Goal: Transaction & Acquisition: Obtain resource

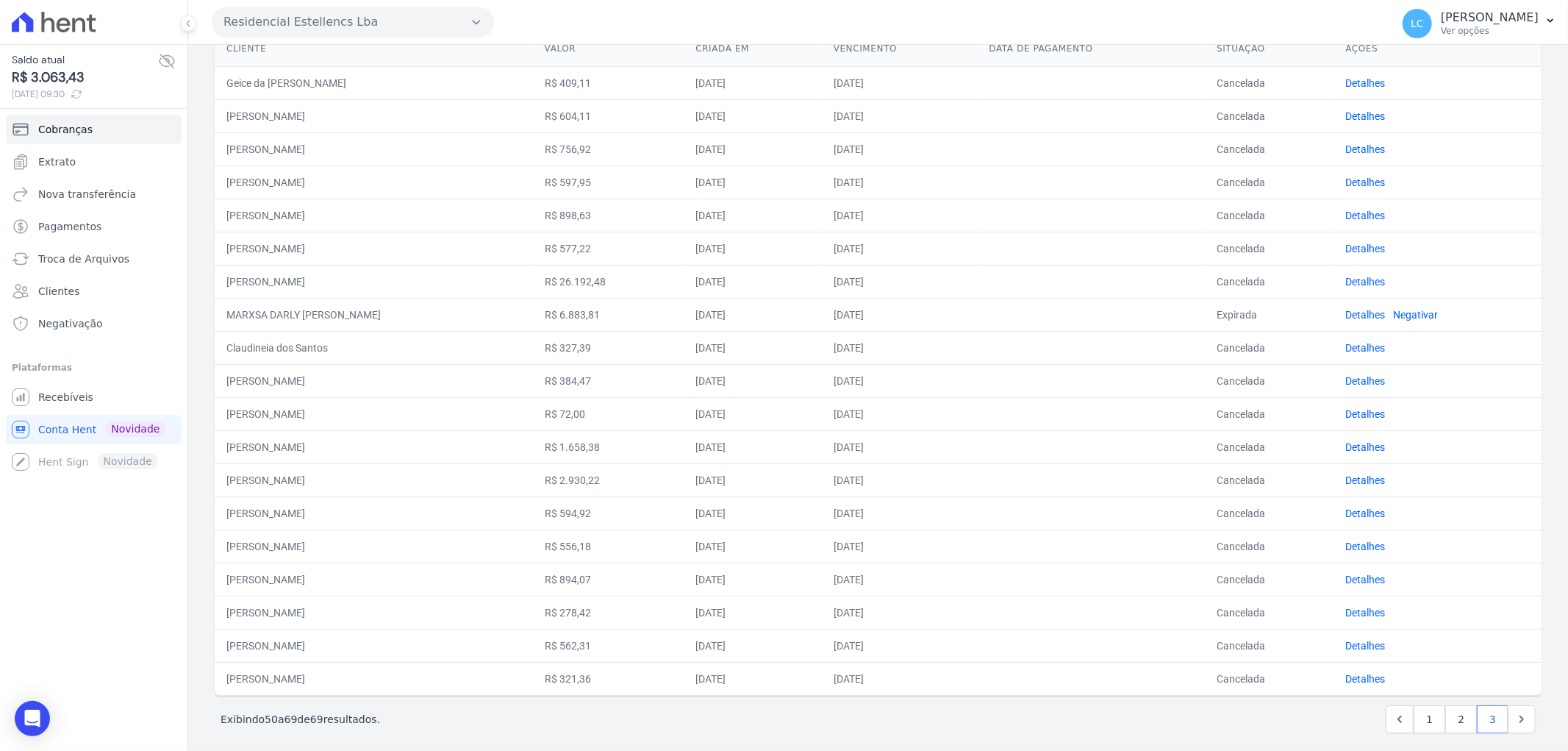
scroll to position [175, 0]
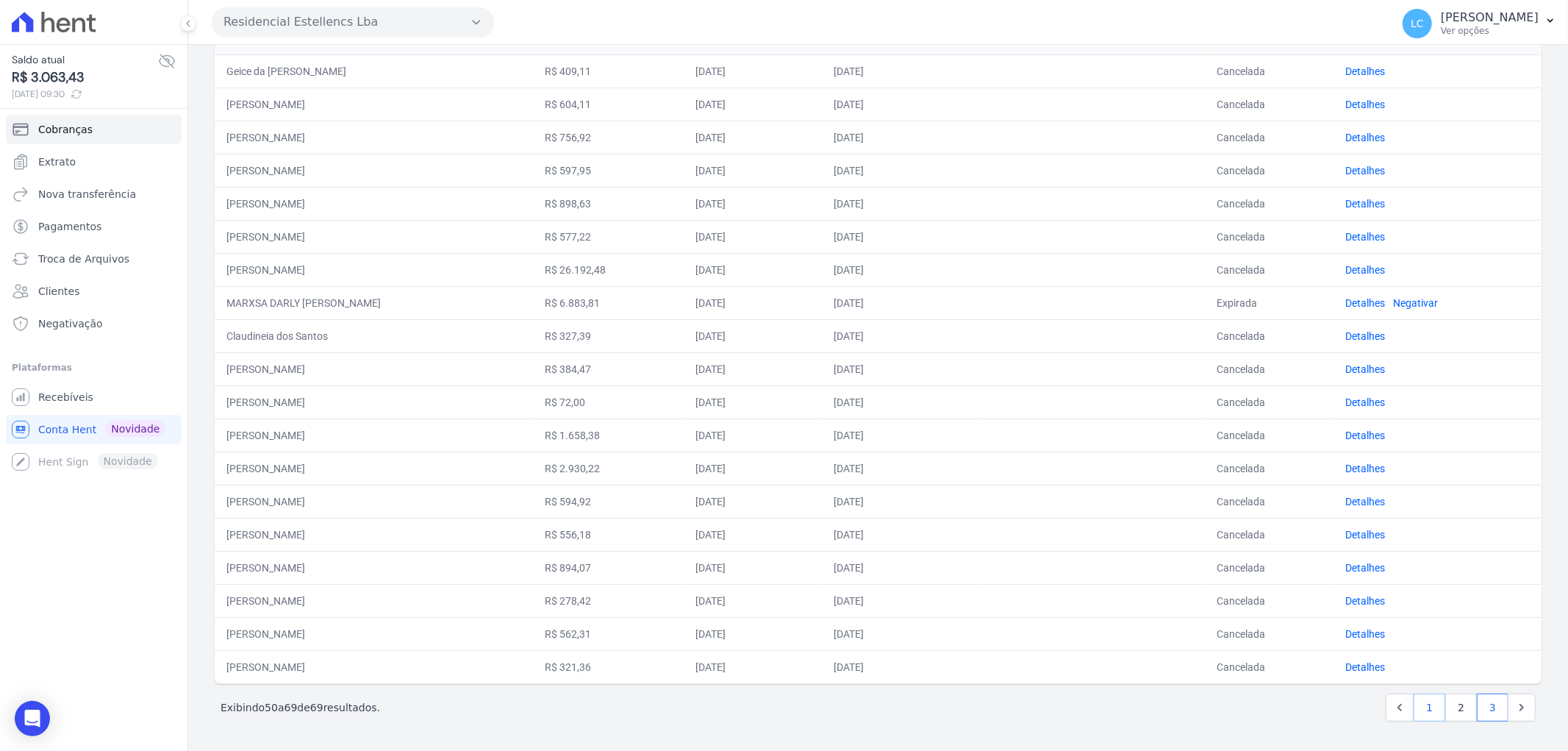
click at [1421, 707] on link "1" at bounding box center [1429, 707] width 32 height 28
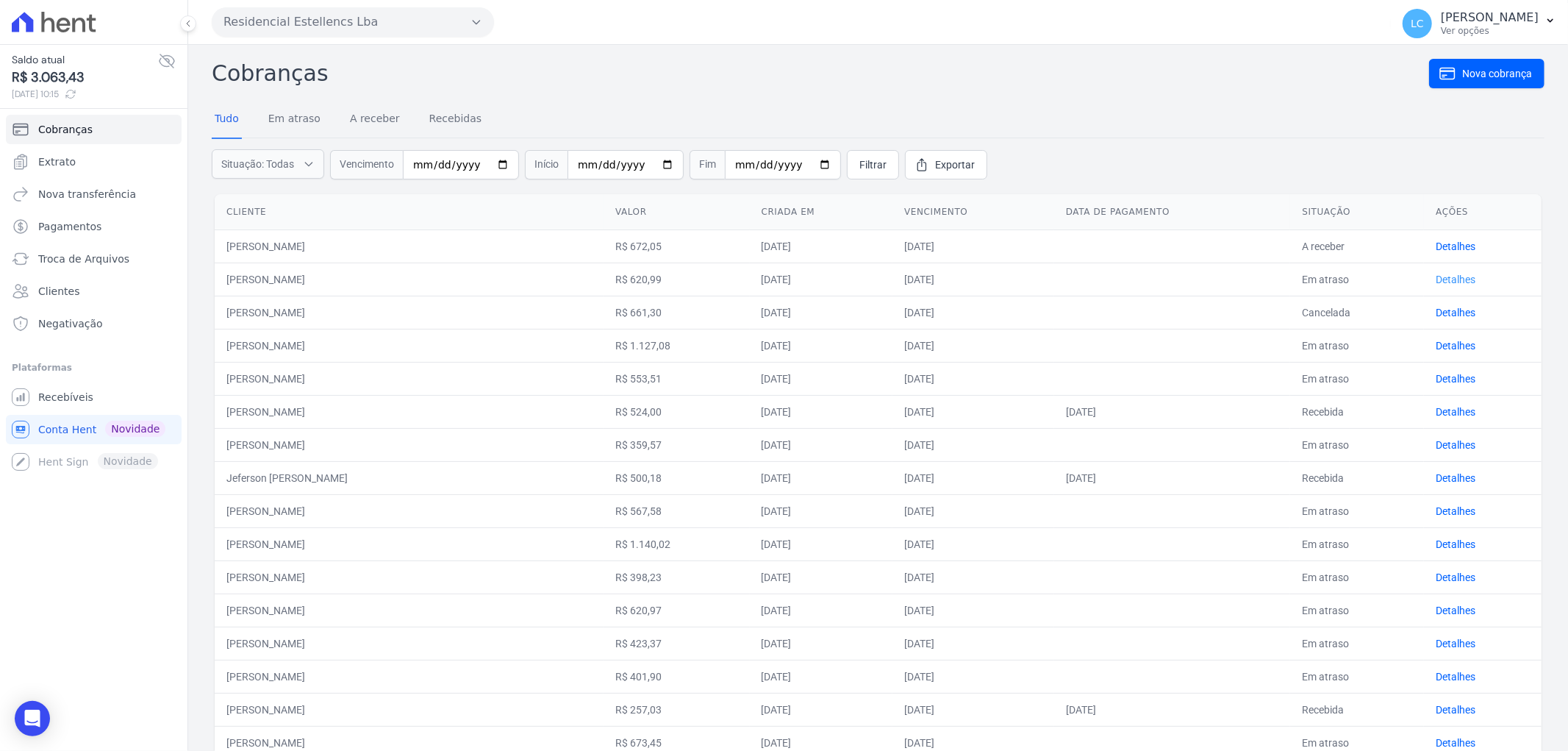
click at [1438, 281] on link "Detalhes" at bounding box center [1455, 280] width 40 height 12
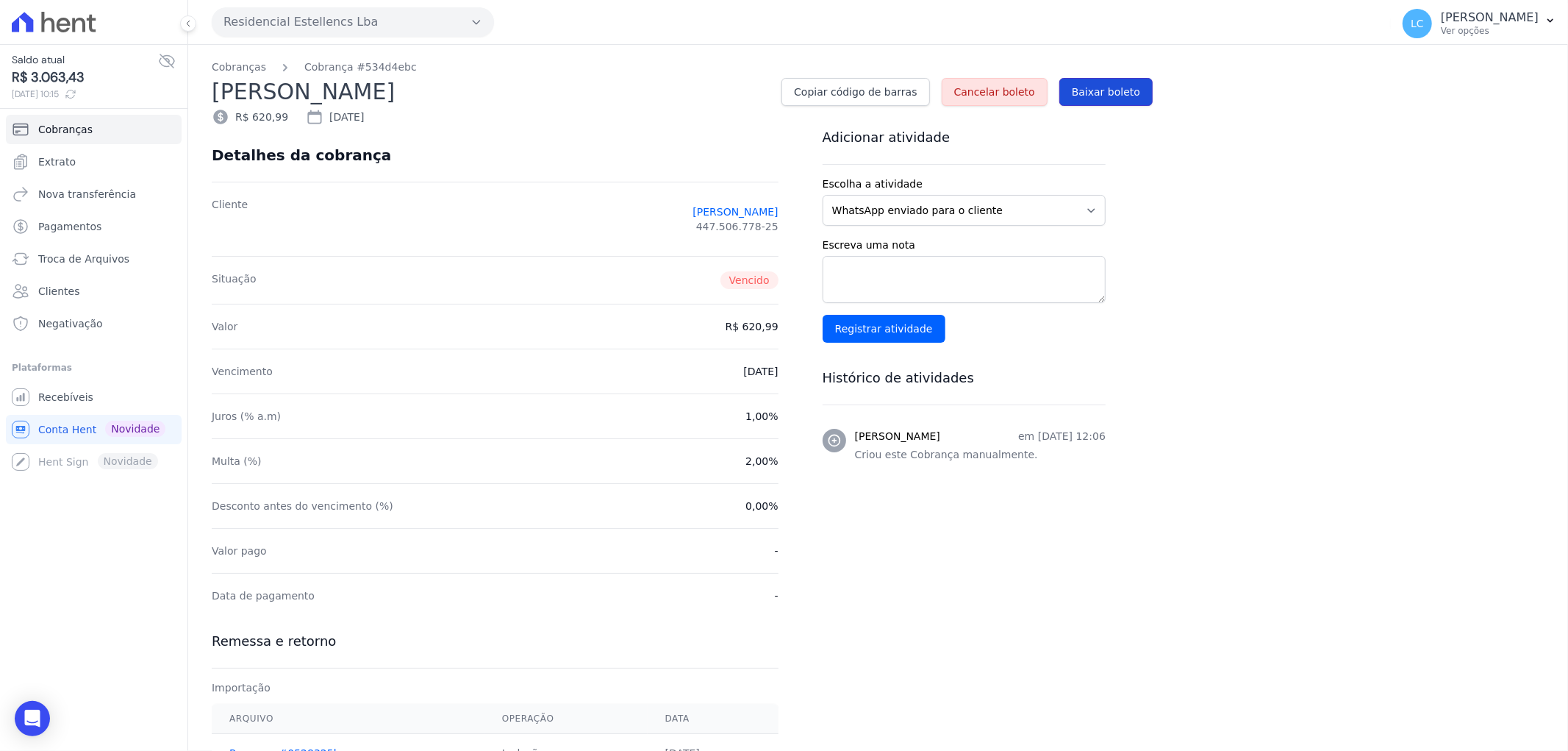
click at [1105, 100] on link "Baixar boleto" at bounding box center [1106, 91] width 93 height 28
click at [43, 435] on span "Conta Hent" at bounding box center [67, 429] width 58 height 15
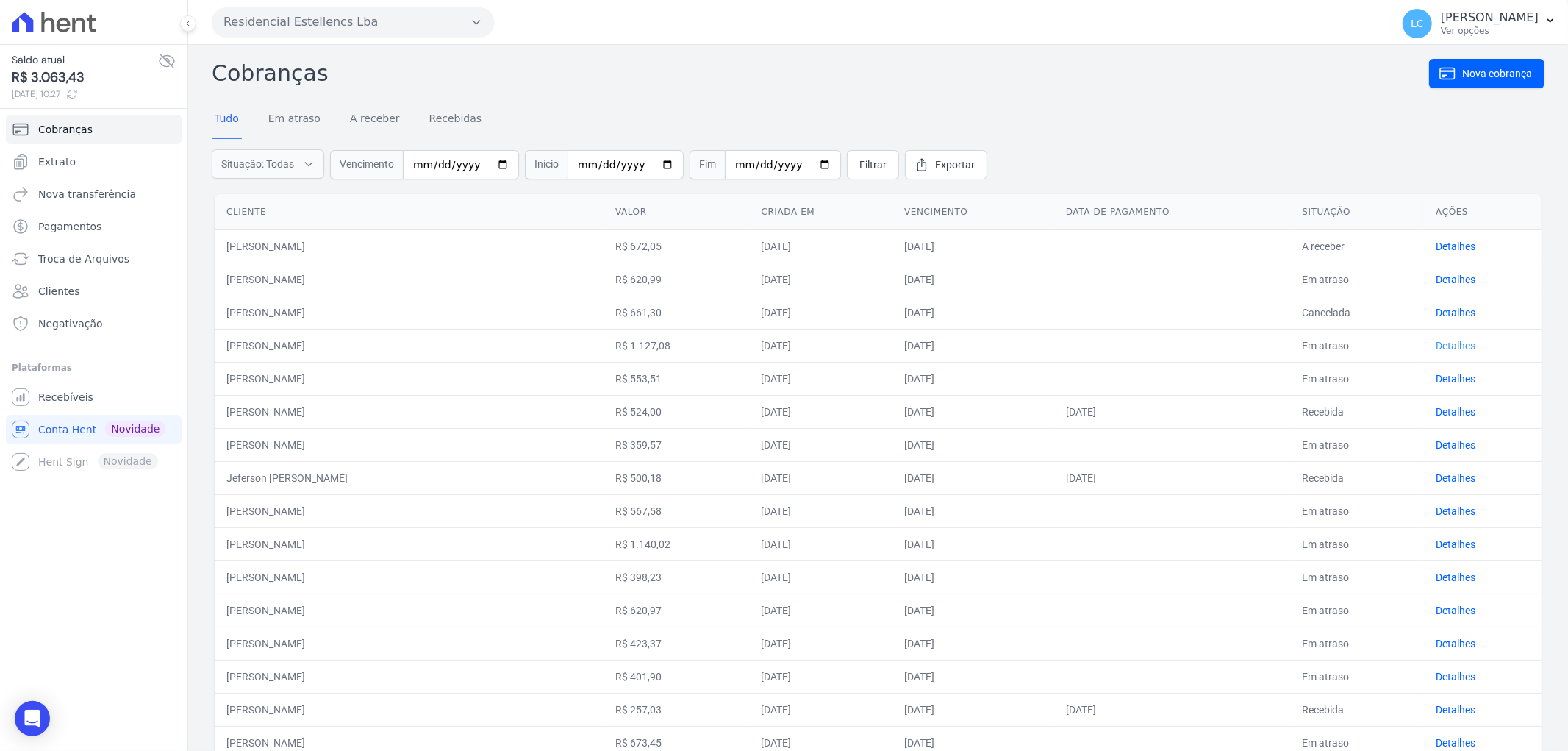
click at [1436, 343] on link "Detalhes" at bounding box center [1455, 346] width 40 height 12
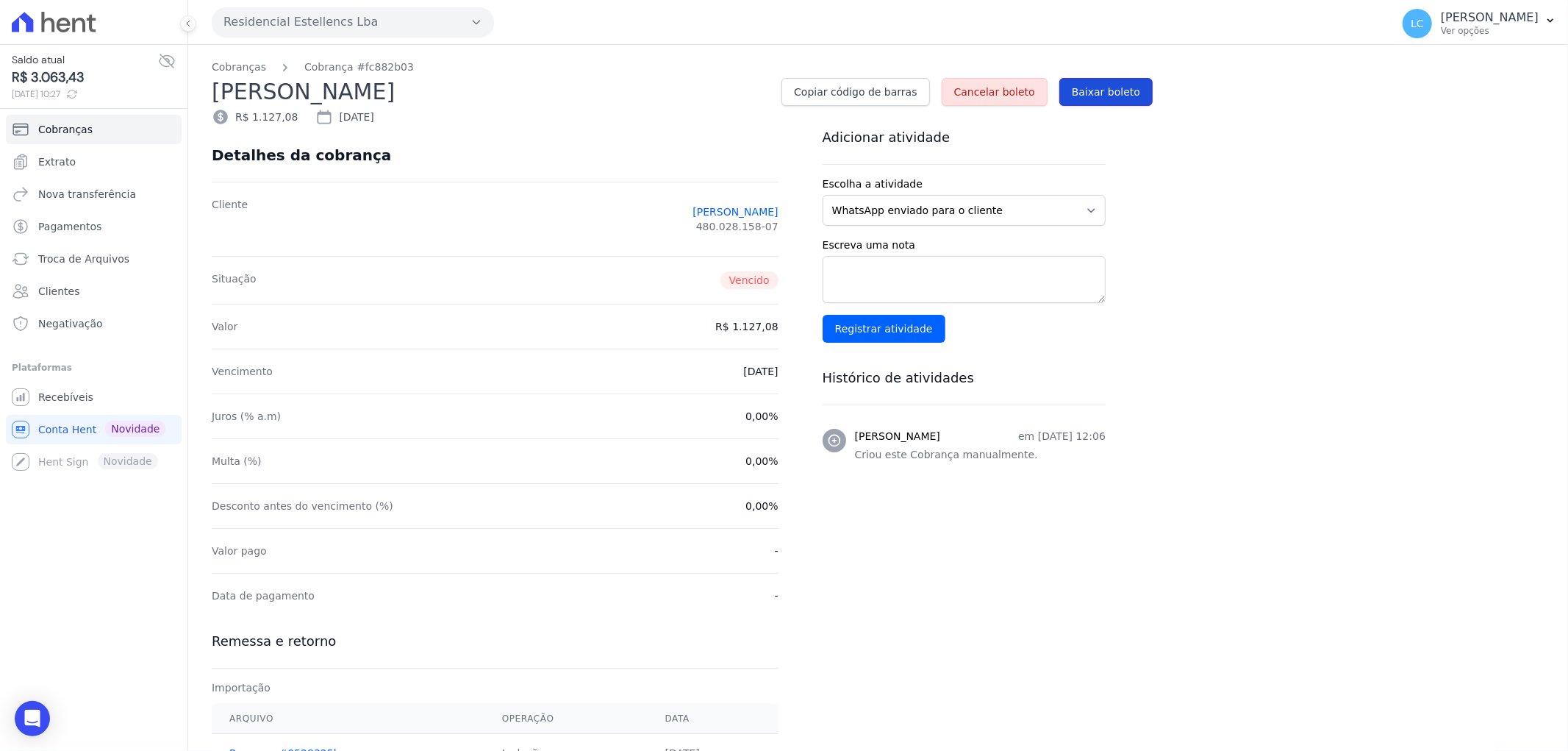
click at [1116, 82] on link "Baixar boleto" at bounding box center [1106, 91] width 93 height 28
click at [75, 437] on link "Conta Hent Novidade" at bounding box center [93, 429] width 176 height 29
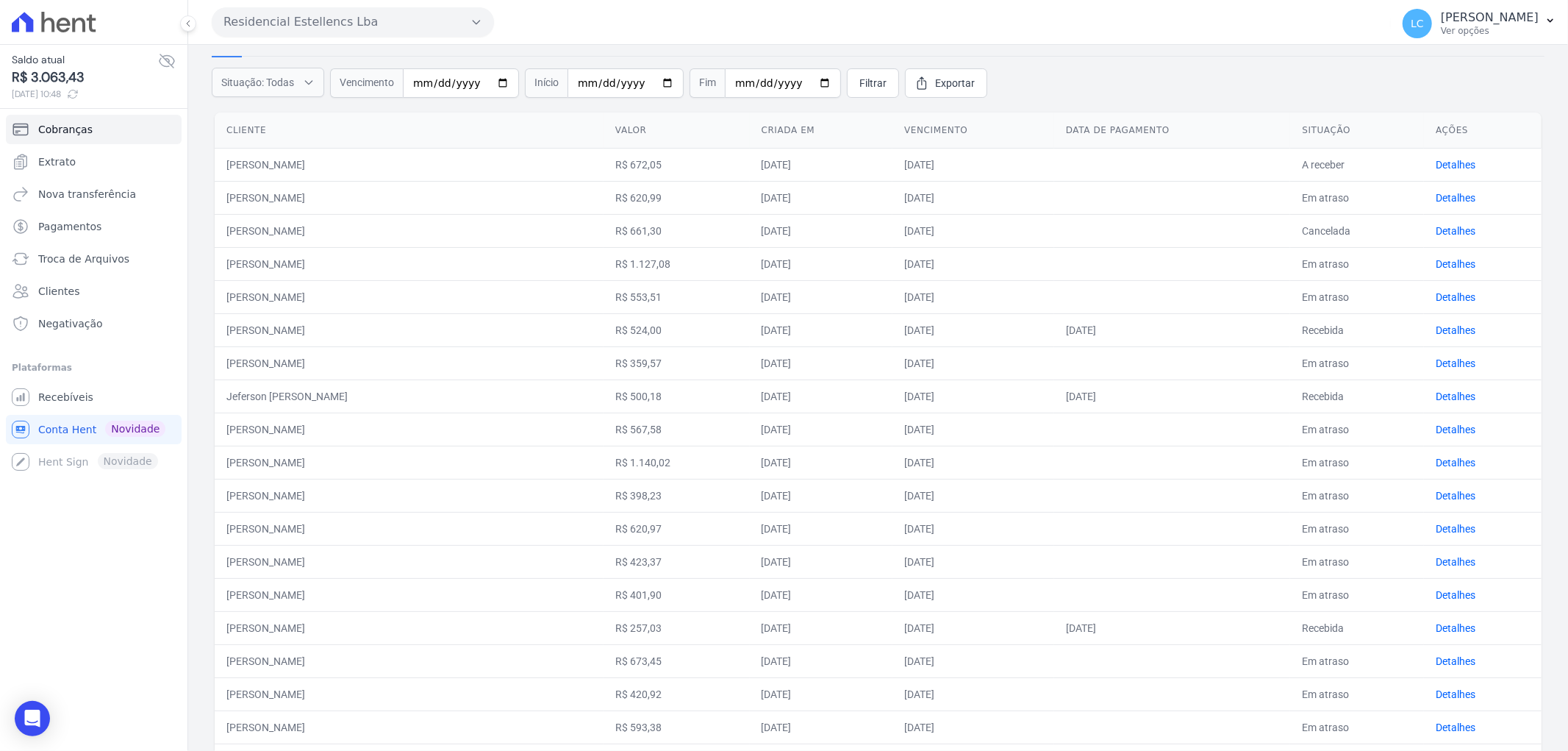
scroll to position [163, 0]
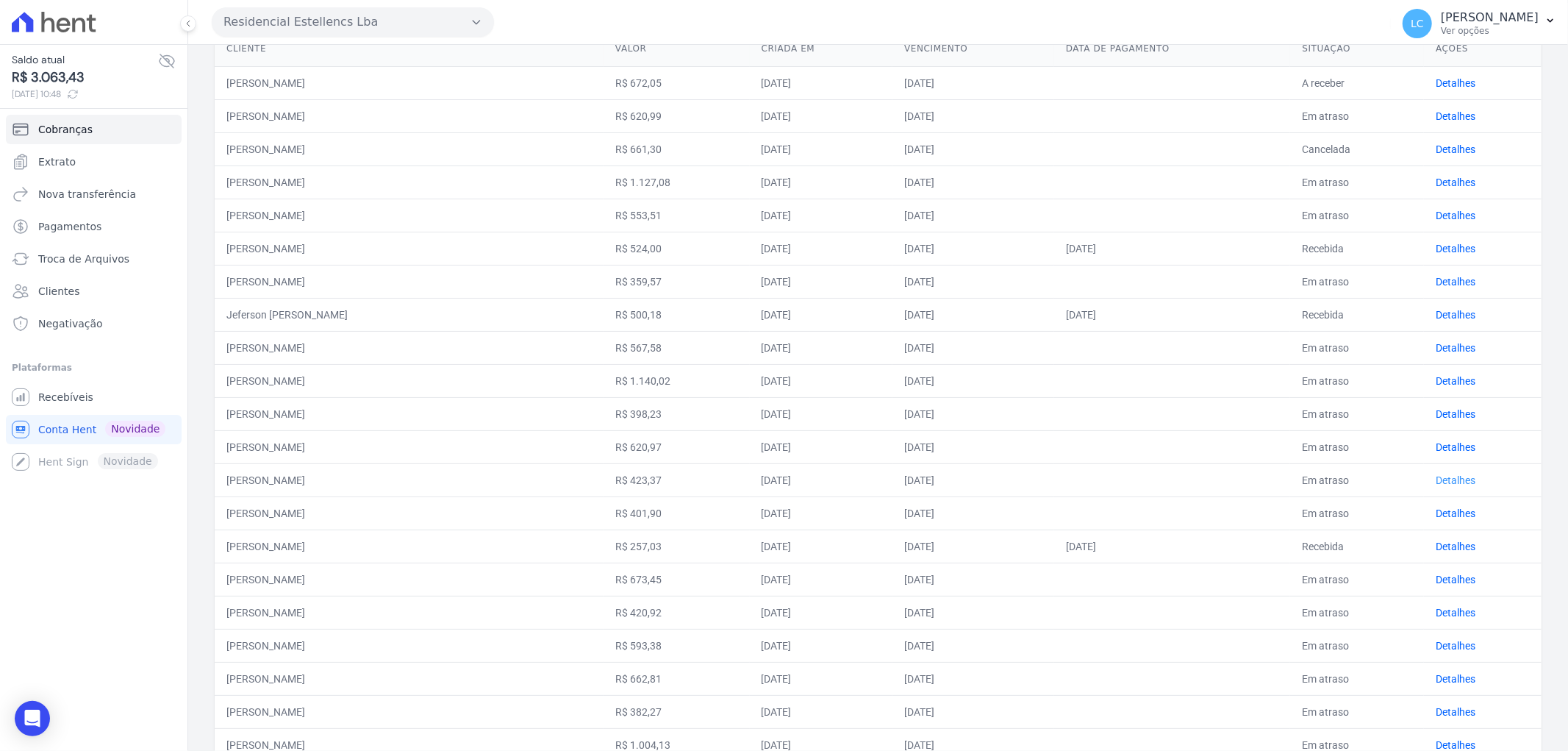
click at [1438, 474] on link "Detalhes" at bounding box center [1455, 480] width 40 height 12
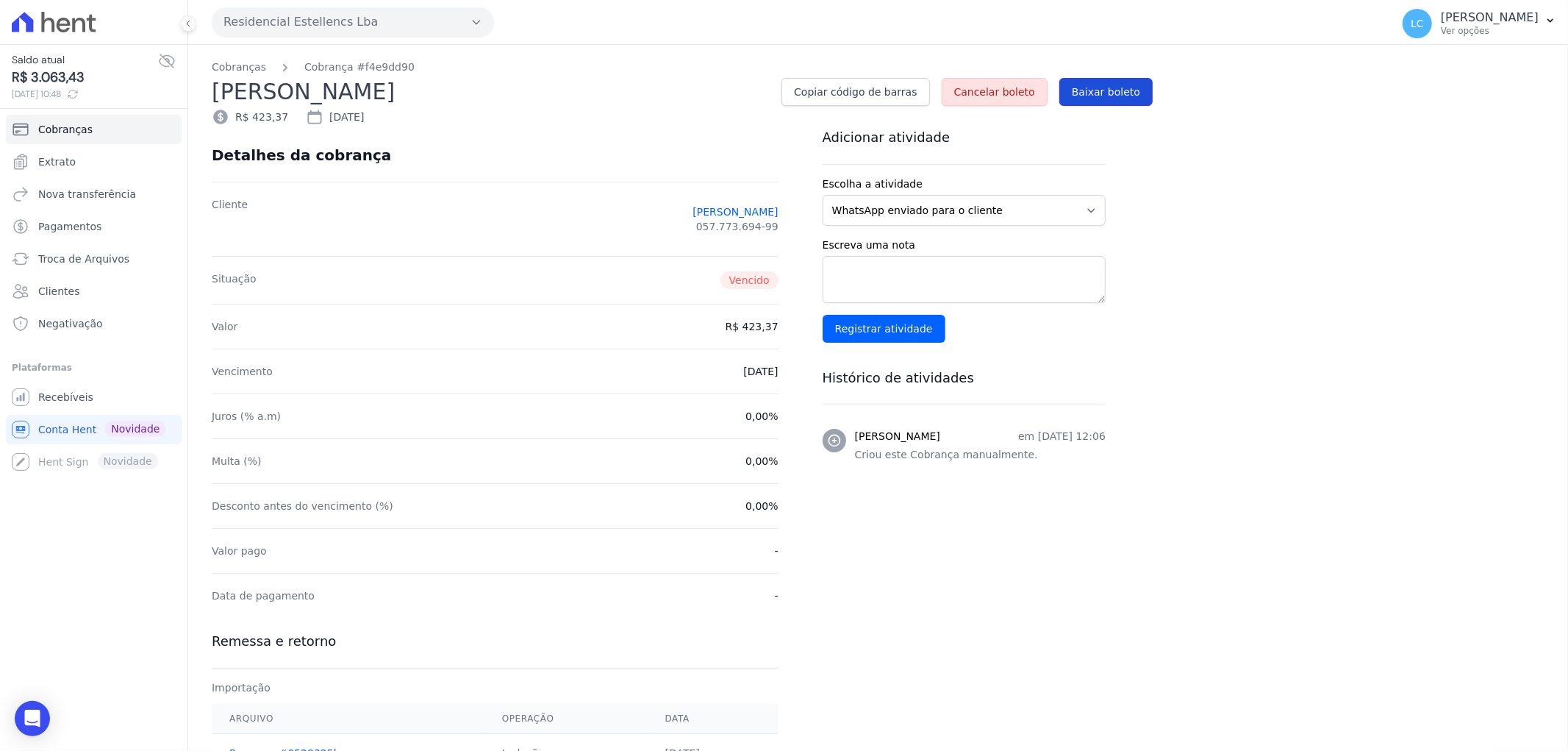
click at [1119, 91] on span "Baixar boleto" at bounding box center [1106, 91] width 68 height 15
